Goal: Check status: Check status

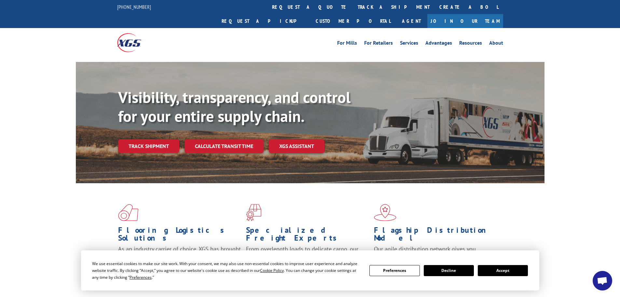
click at [506, 270] on button "Accept" at bounding box center [503, 270] width 50 height 11
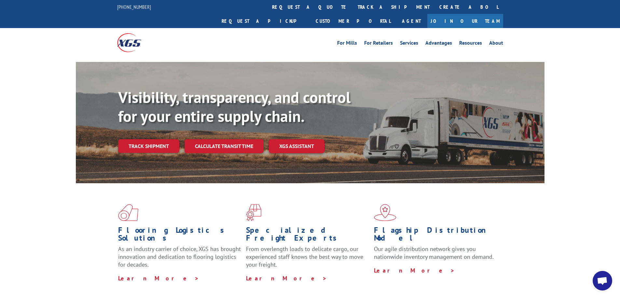
click at [150, 31] on div at bounding box center [165, 42] width 97 height 29
click at [131, 33] on img at bounding box center [129, 42] width 24 height 19
click at [157, 139] on link "Track shipment" at bounding box center [148, 146] width 61 height 14
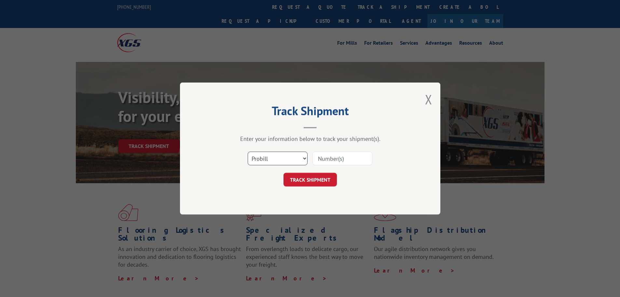
click at [298, 156] on select "Select category... Probill BOL PO" at bounding box center [278, 158] width 60 height 14
select select "bol"
click at [248, 151] on select "Select category... Probill BOL PO" at bounding box center [278, 158] width 60 height 14
paste input "7080144"
type input "7080144"
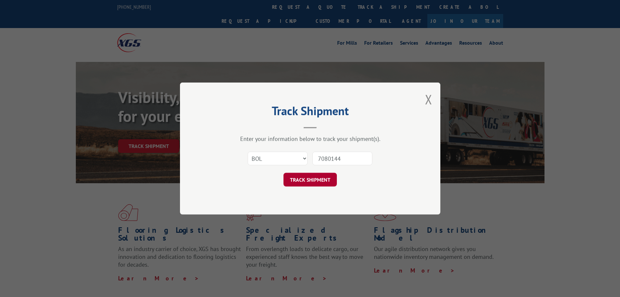
click at [330, 182] on button "TRACK SHIPMENT" at bounding box center [310, 180] width 53 height 14
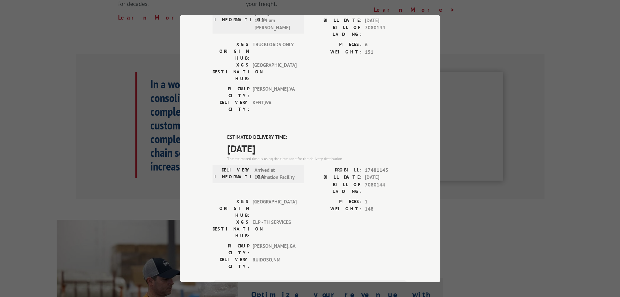
scroll to position [132, 0]
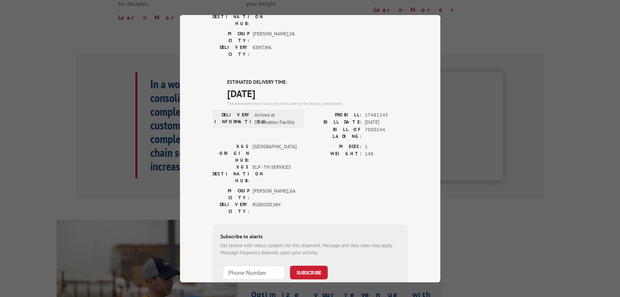
click at [557, 206] on div "Track Shipment DELIVERED DELIVERY INFORMATION: [DATE] 11:04 am [PERSON_NAME]: 1…" at bounding box center [310, 148] width 620 height 297
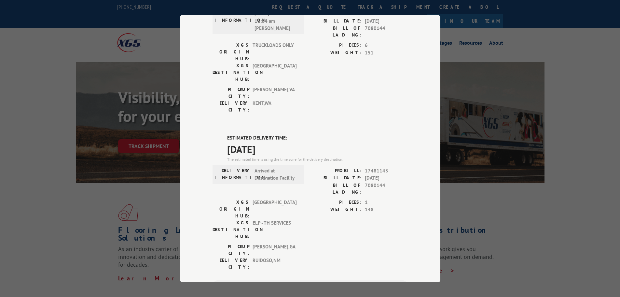
scroll to position [67, 0]
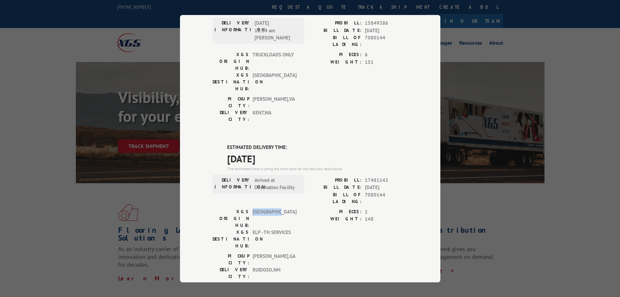
drag, startPoint x: 278, startPoint y: 167, endPoint x: 250, endPoint y: 166, distance: 27.7
click at [253, 208] on span "[GEOGRAPHIC_DATA]" at bounding box center [275, 218] width 44 height 21
copy span "[GEOGRAPHIC_DATA]"
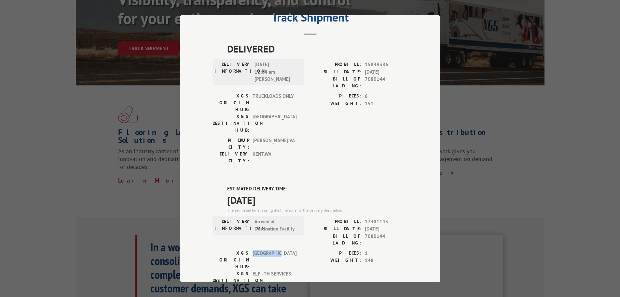
scroll to position [0, 0]
